Goal: Obtain resource: Download file/media

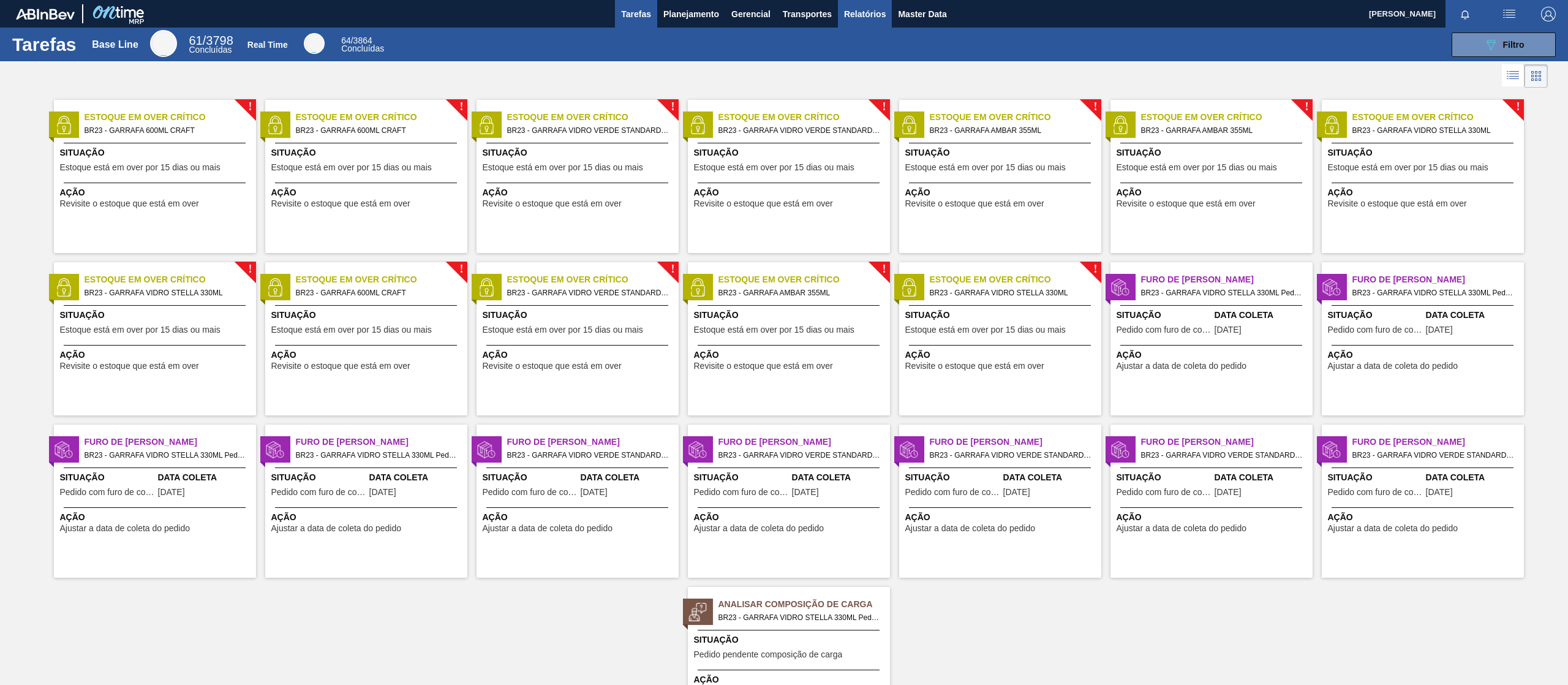
click at [856, 14] on span "Relatórios" at bounding box center [864, 14] width 41 height 15
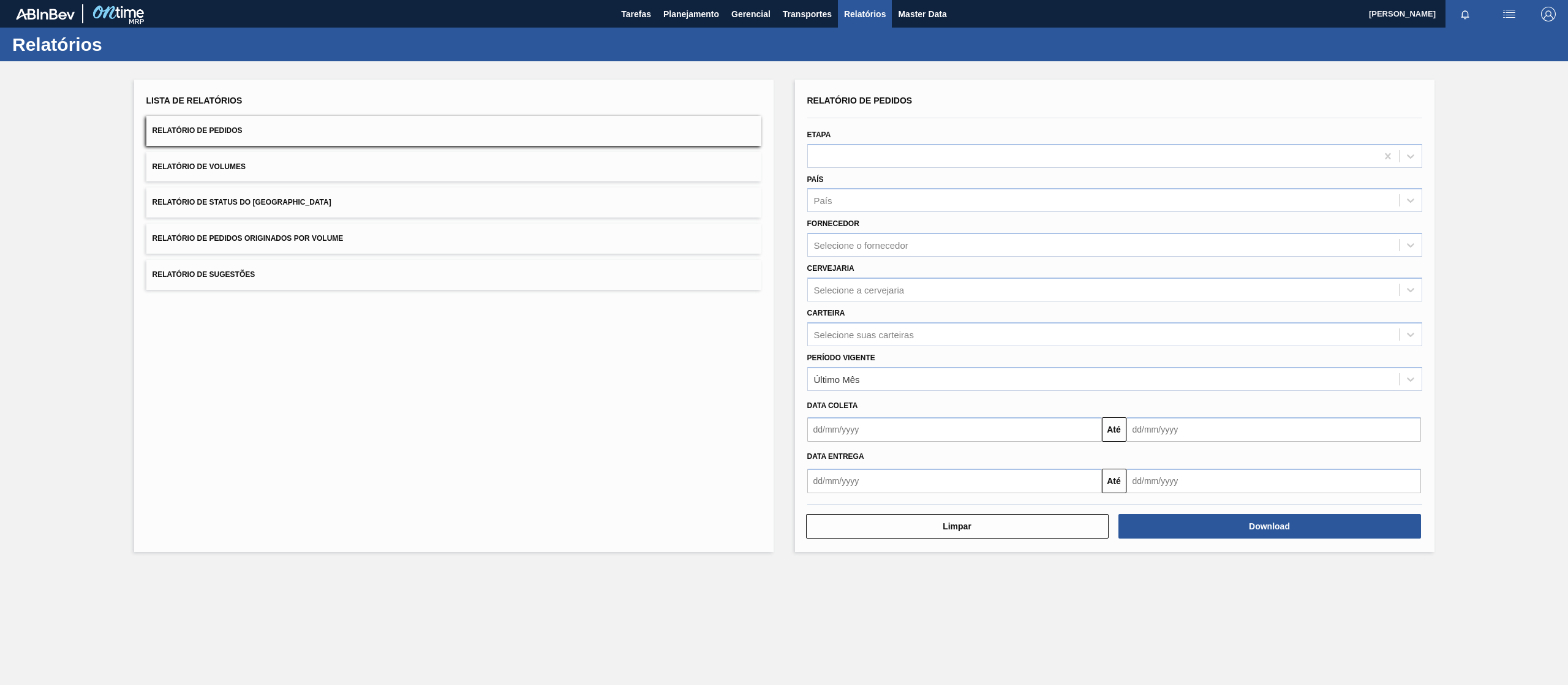
click at [381, 234] on button "Relatório de Pedidos Originados por Volume" at bounding box center [454, 238] width 615 height 30
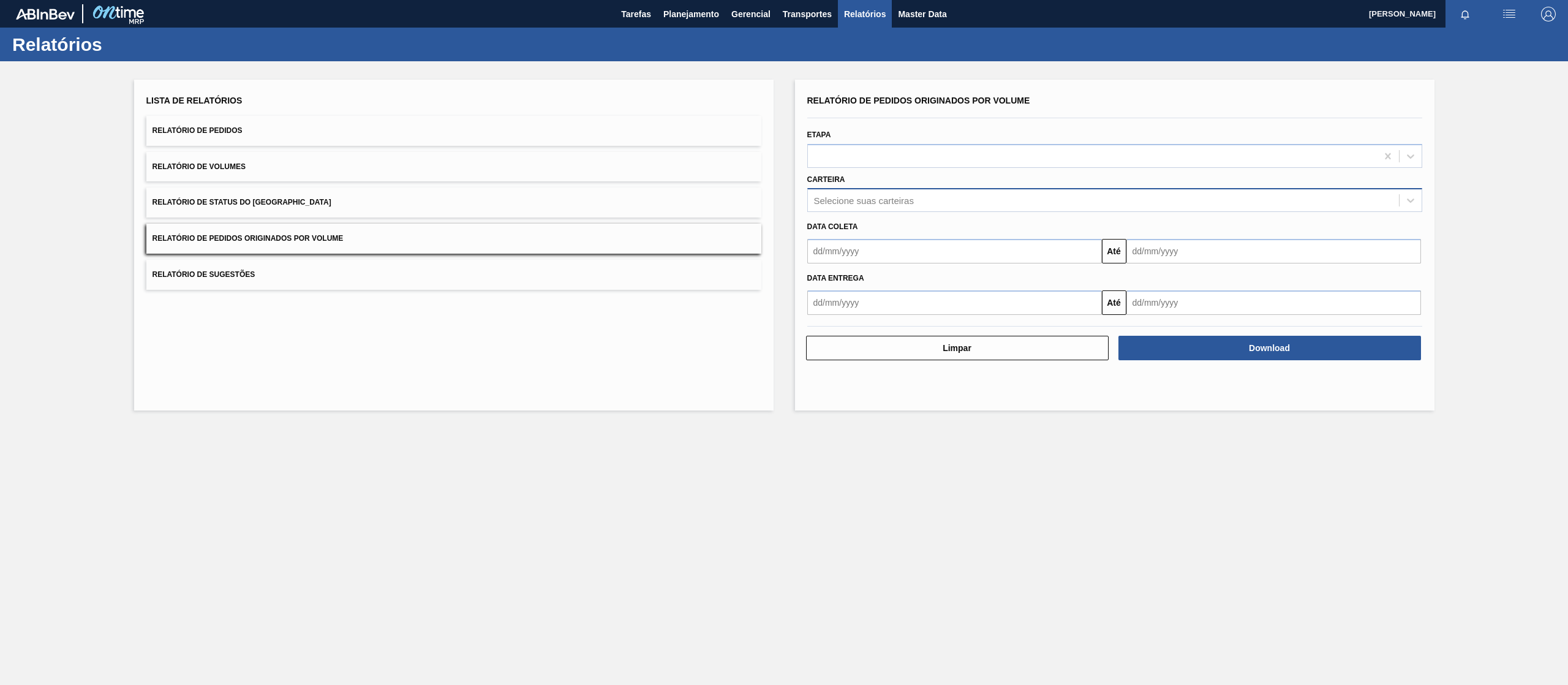
click at [866, 195] on div "Selecione suas carteiras" at bounding box center [863, 200] width 100 height 11
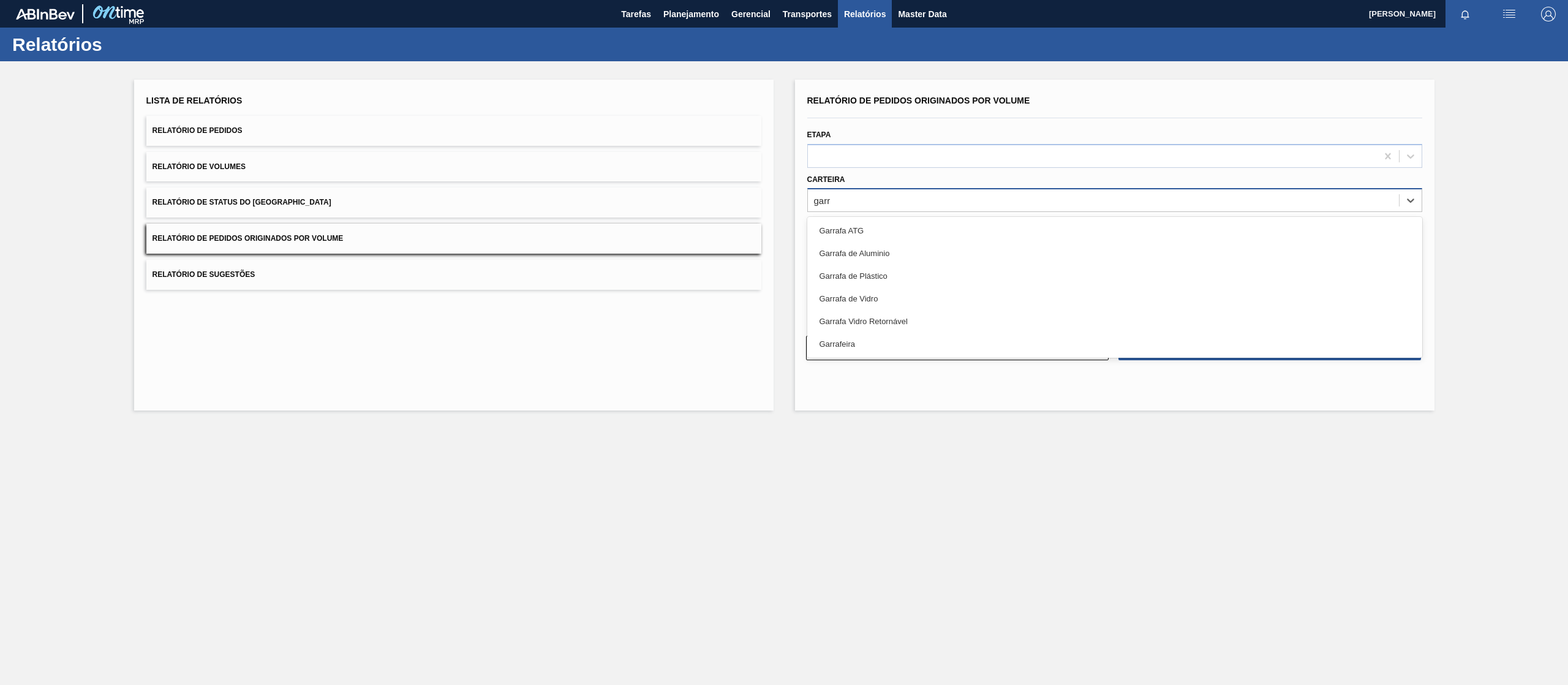
type input "garra"
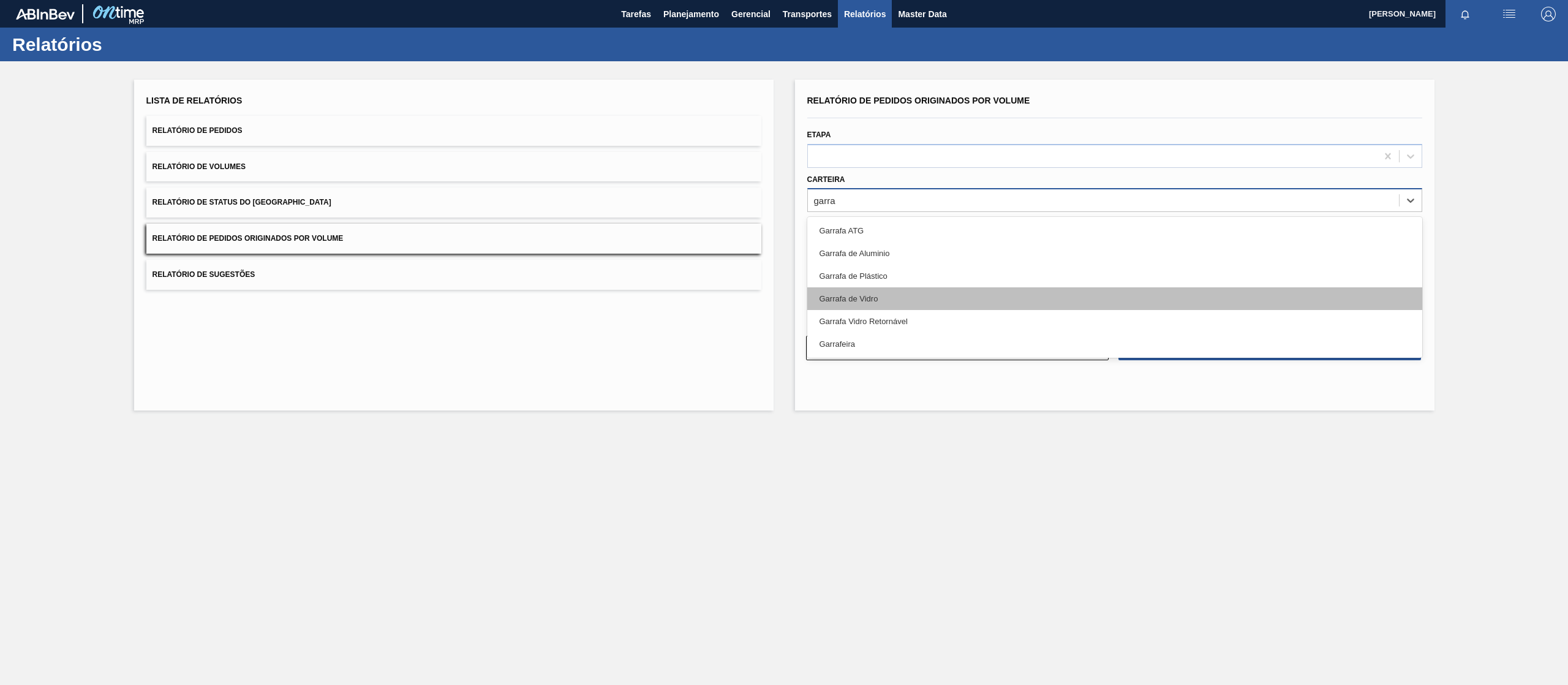
click at [865, 299] on div "Garrafa de Vidro" at bounding box center [1115, 298] width 615 height 23
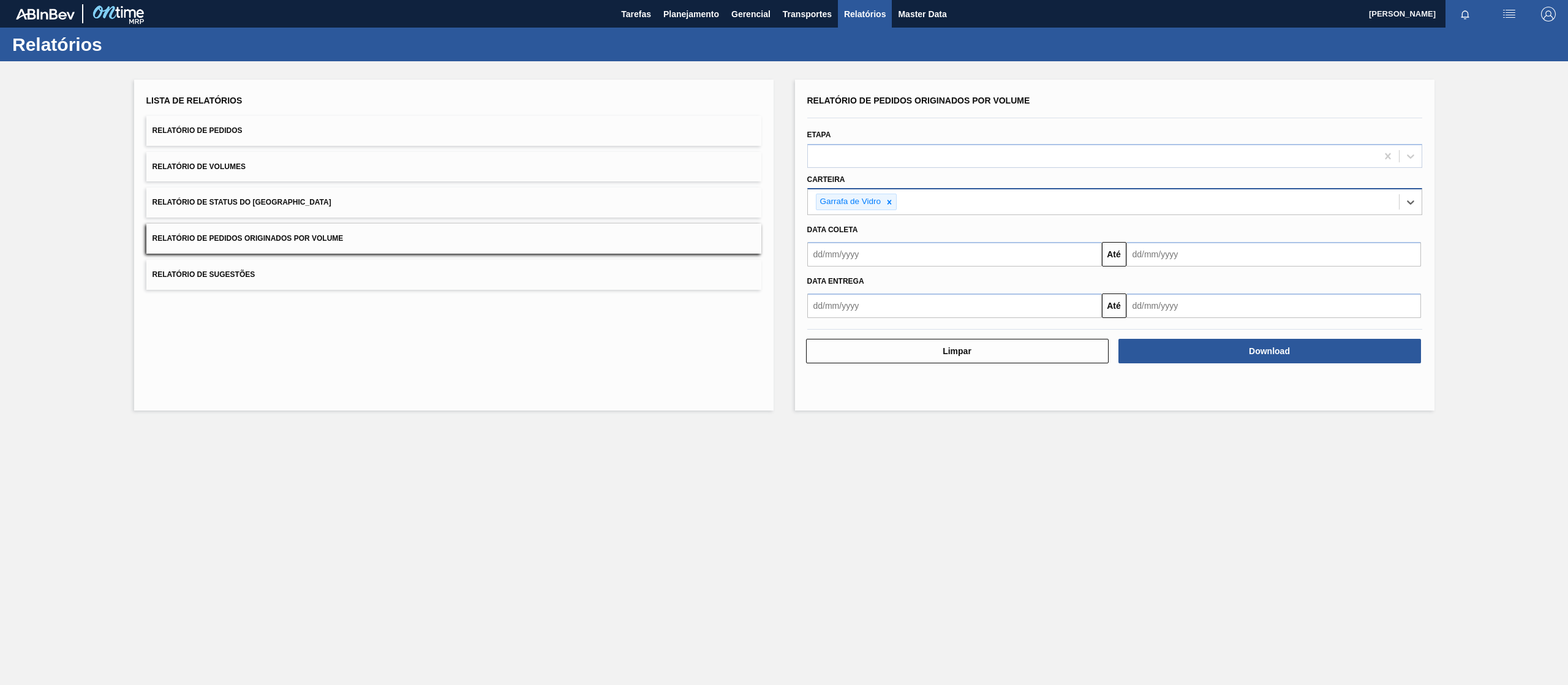
click at [887, 281] on div "Data entrega" at bounding box center [1115, 281] width 625 height 18
click at [888, 259] on input "text" at bounding box center [954, 254] width 294 height 24
drag, startPoint x: 843, startPoint y: 320, endPoint x: 902, endPoint y: 308, distance: 60.2
click at [843, 319] on div "1" at bounding box center [841, 323] width 16 height 16
type input "[DATE]"
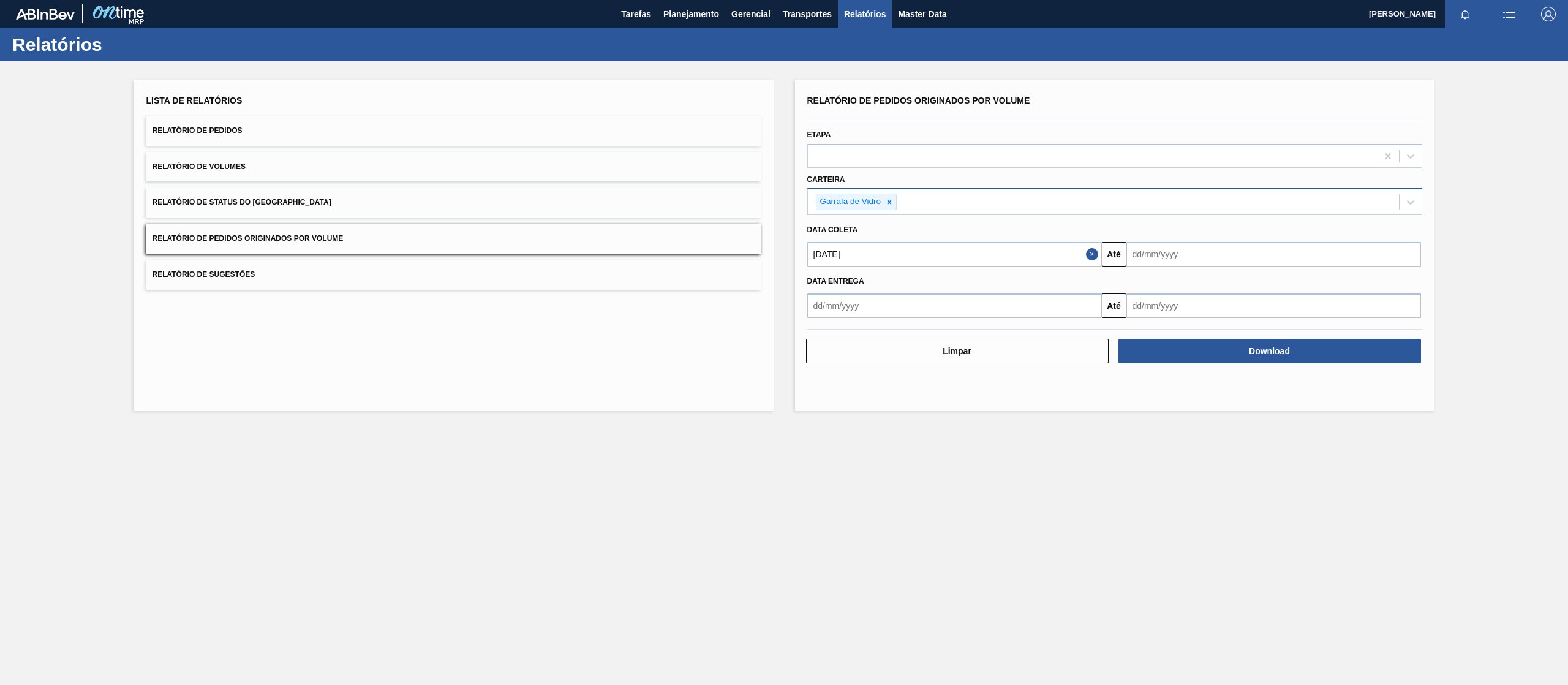
click at [1163, 244] on input "text" at bounding box center [1273, 254] width 294 height 24
click at [1181, 274] on div "setembro 2025 dom seg ter qua qui sex sab" at bounding box center [1200, 291] width 147 height 36
drag, startPoint x: 1267, startPoint y: 286, endPoint x: 1259, endPoint y: 295, distance: 12.0
click at [1266, 285] on button "Next Month" at bounding box center [1263, 283] width 9 height 9
click at [1223, 401] on div "30" at bounding box center [1219, 403] width 16 height 16
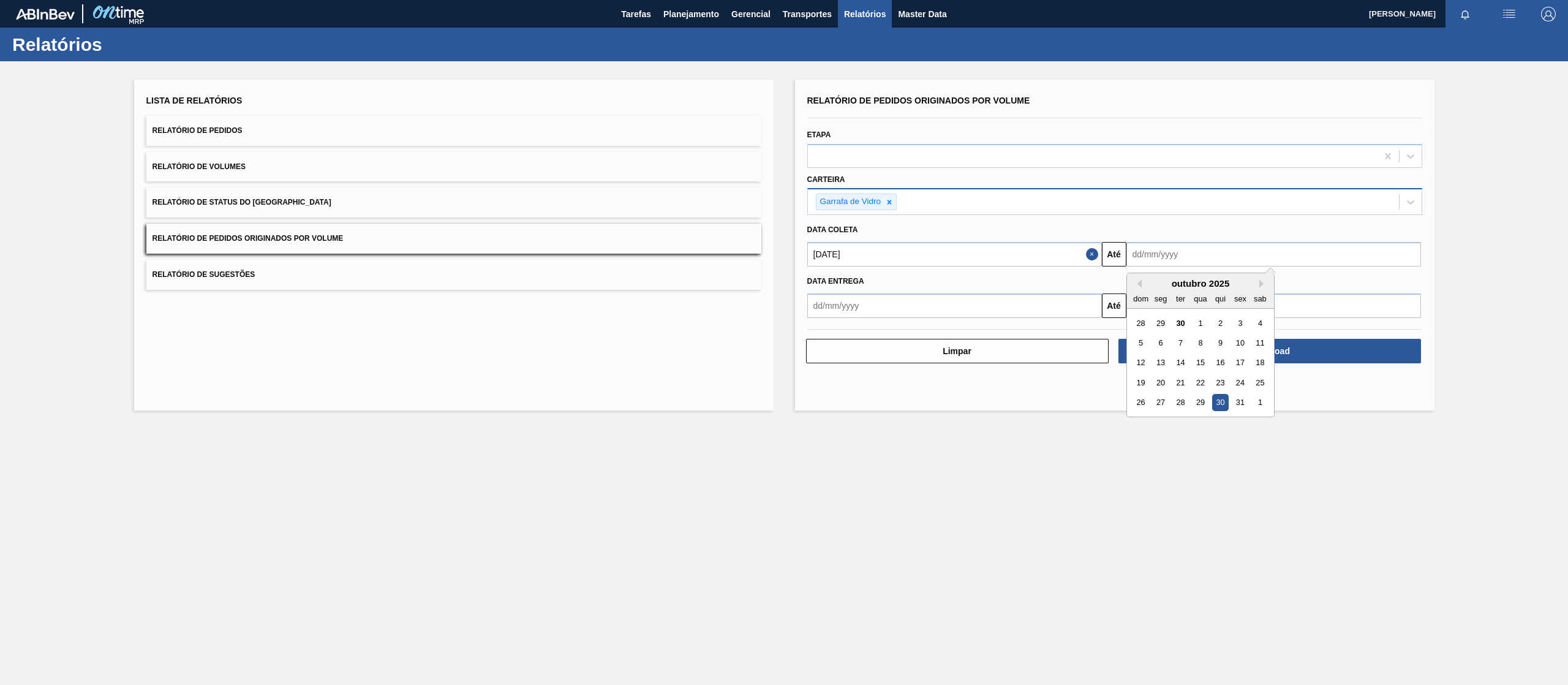
type input "[DATE]"
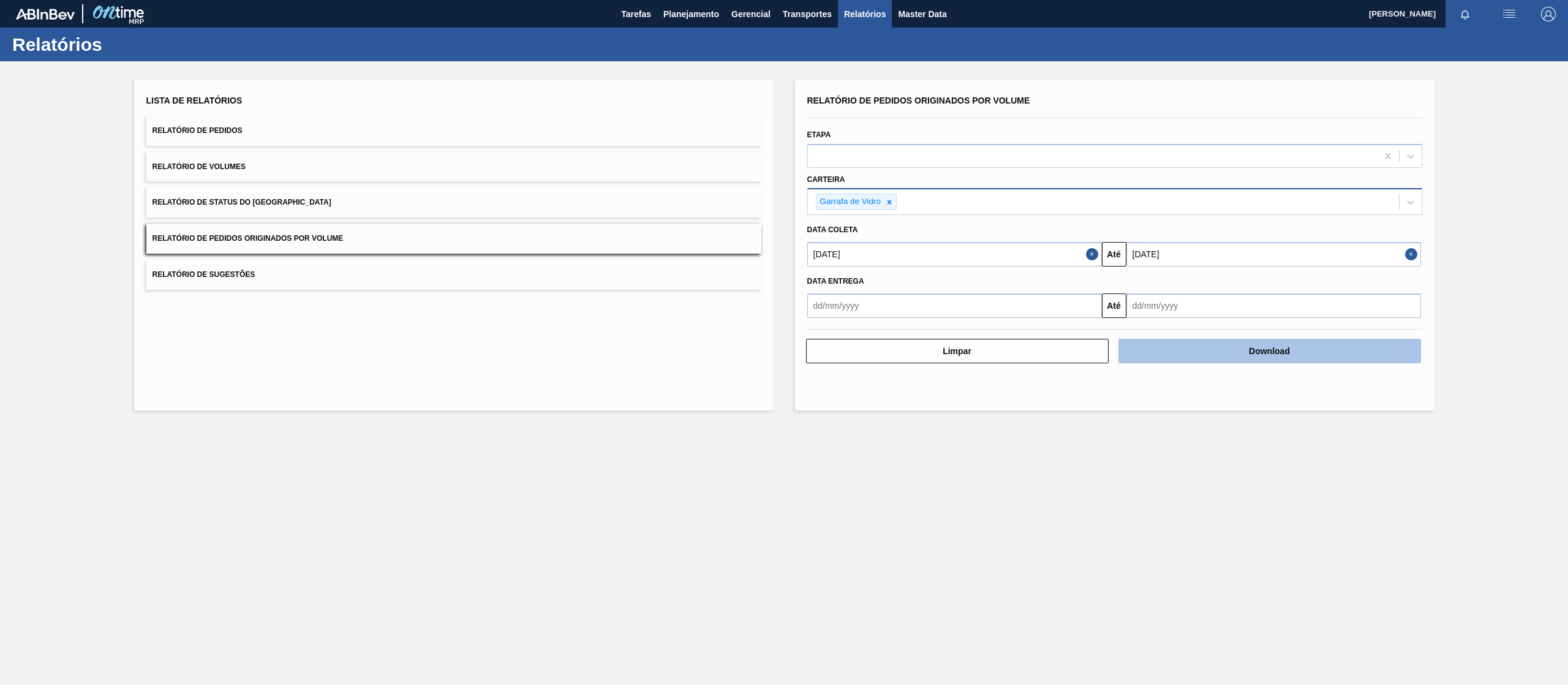
click at [1253, 354] on button "Download" at bounding box center [1269, 351] width 302 height 24
click at [1148, 357] on button "Download" at bounding box center [1269, 351] width 302 height 24
